Goal: Task Accomplishment & Management: Manage account settings

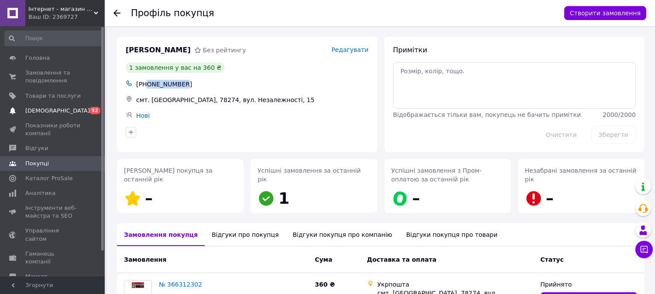
click at [79, 103] on link "Сповіщення 0 52" at bounding box center [53, 110] width 107 height 15
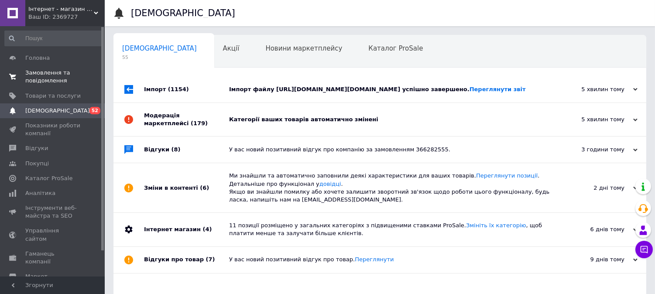
click at [43, 76] on span "Замовлення та повідомлення" at bounding box center [52, 77] width 55 height 16
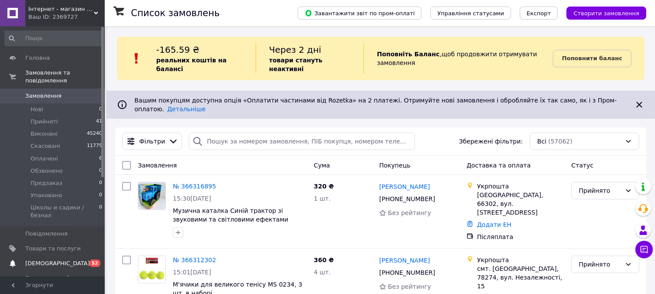
click at [59, 260] on span "[DEMOGRAPHIC_DATA]" at bounding box center [52, 264] width 55 height 8
click at [76, 260] on span "[DEMOGRAPHIC_DATA]" at bounding box center [52, 264] width 55 height 8
